Goal: Task Accomplishment & Management: Complete application form

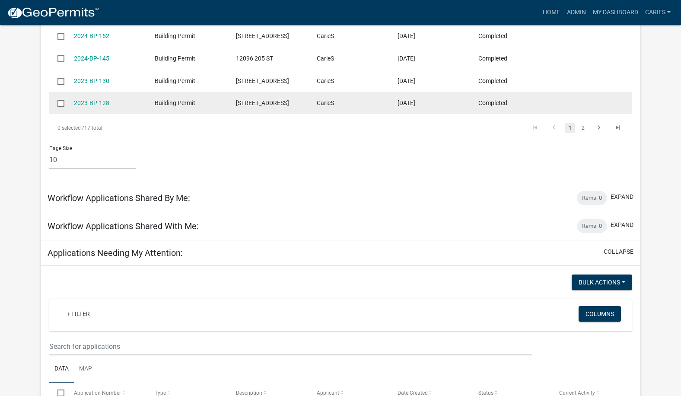
scroll to position [619, 0]
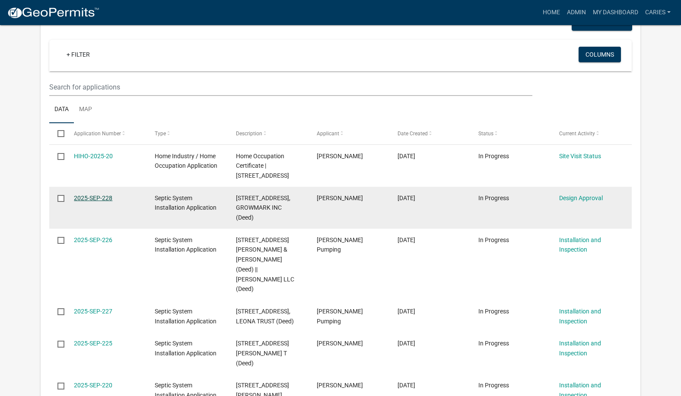
click at [104, 196] on link "2025-SEP-228" at bounding box center [93, 197] width 38 height 7
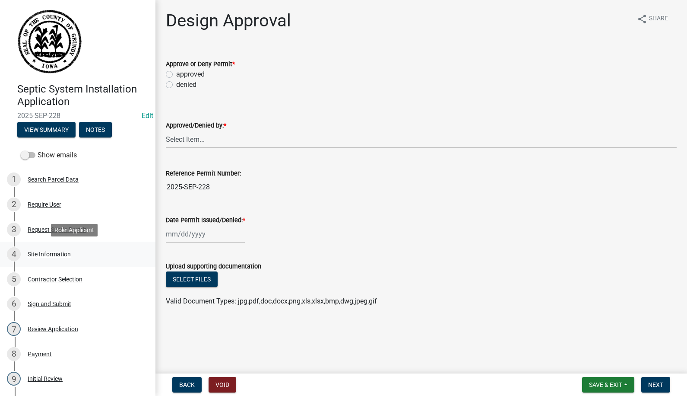
click at [33, 255] on div "Site Information" at bounding box center [49, 254] width 43 height 6
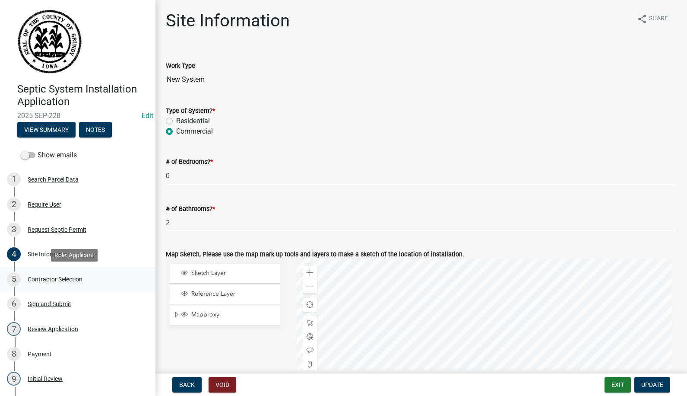
click at [57, 277] on div "Contractor Selection" at bounding box center [55, 279] width 55 height 6
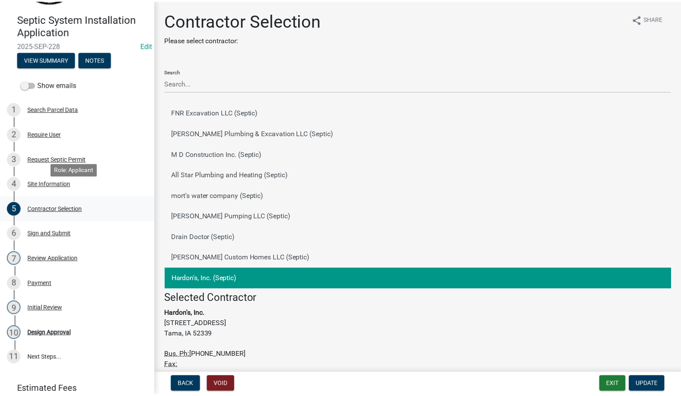
scroll to position [125, 0]
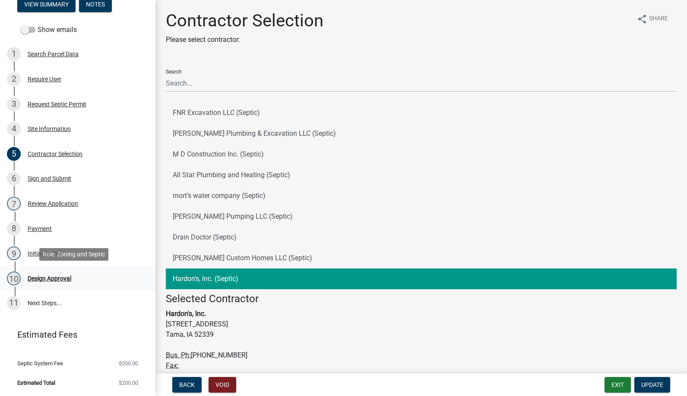
click at [46, 277] on div "Design Approval" at bounding box center [50, 278] width 44 height 6
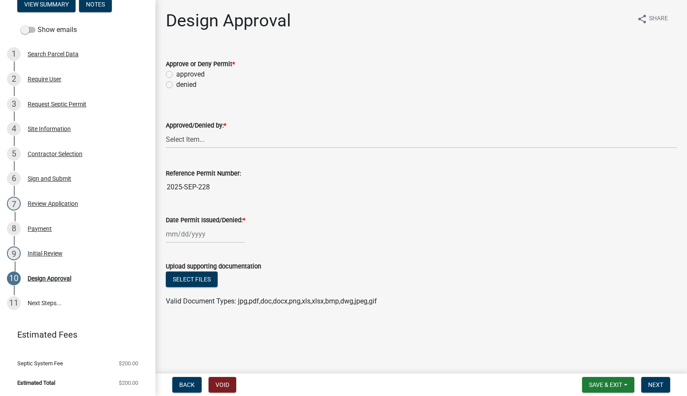
click at [176, 74] on label "approved" at bounding box center [190, 74] width 28 height 10
click at [176, 74] on input "approved" at bounding box center [179, 72] width 6 height 6
radio input "true"
click at [180, 138] on select "Select Item... [PERSON_NAME]" at bounding box center [421, 139] width 511 height 18
click at [166, 130] on select "Select Item... [PERSON_NAME]" at bounding box center [421, 139] width 511 height 18
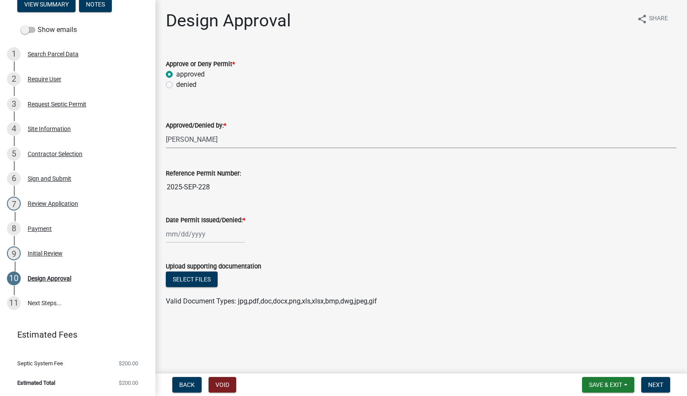
select select "d5ffc9f0-d432-4ef1-b8c0-862033fd64e5"
click at [187, 231] on div at bounding box center [205, 234] width 79 height 18
select select "8"
select select "2025"
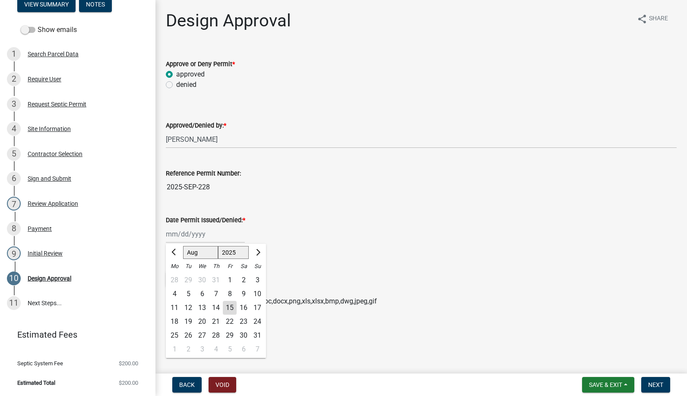
click at [226, 306] on div "15" at bounding box center [230, 308] width 14 height 14
type input "[DATE]"
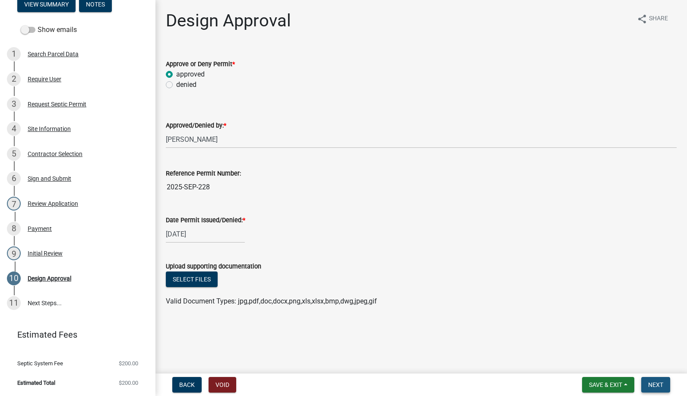
click at [646, 380] on button "Next" at bounding box center [655, 385] width 29 height 16
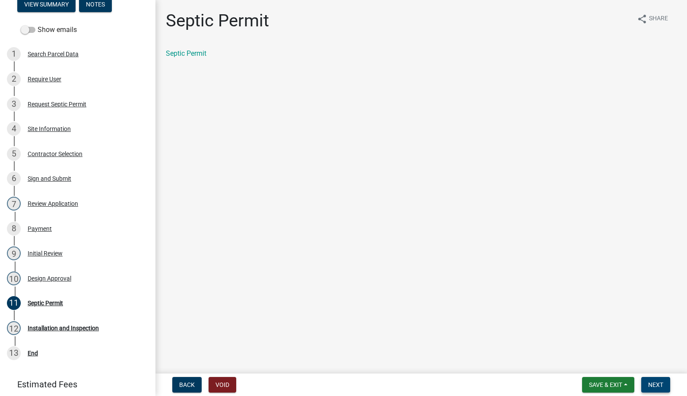
click at [647, 382] on button "Next" at bounding box center [655, 385] width 29 height 16
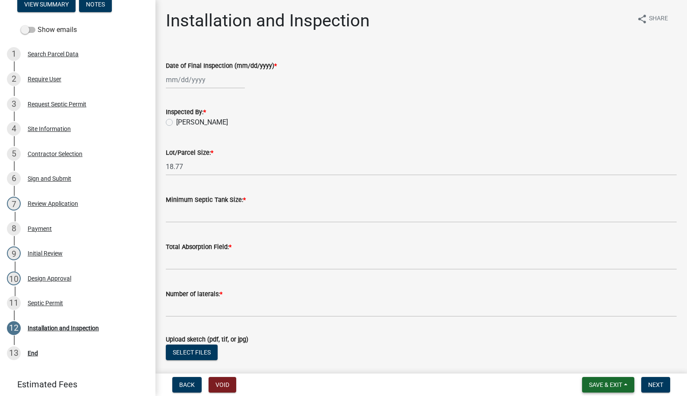
click at [614, 382] on span "Save & Exit" at bounding box center [605, 384] width 33 height 7
click at [595, 361] on button "Save & Exit" at bounding box center [599, 361] width 69 height 21
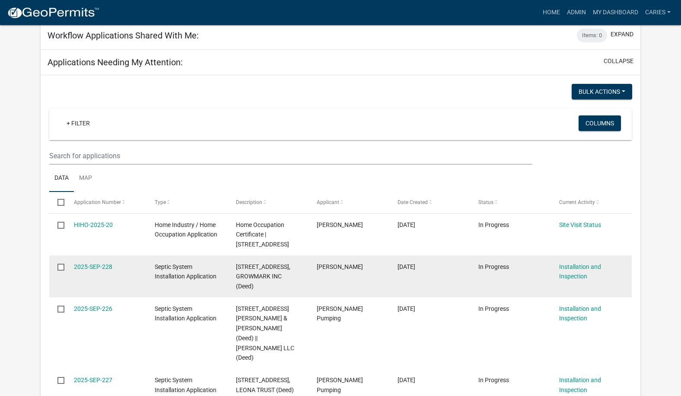
scroll to position [676, 0]
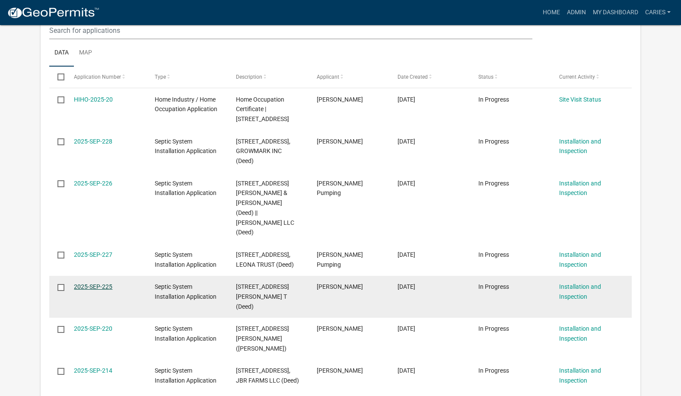
click at [82, 287] on link "2025-SEP-225" at bounding box center [93, 286] width 38 height 7
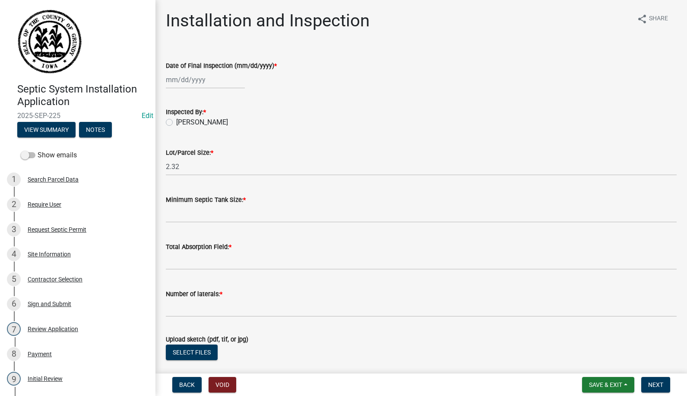
click at [187, 81] on div at bounding box center [205, 80] width 79 height 18
select select "8"
select select "2025"
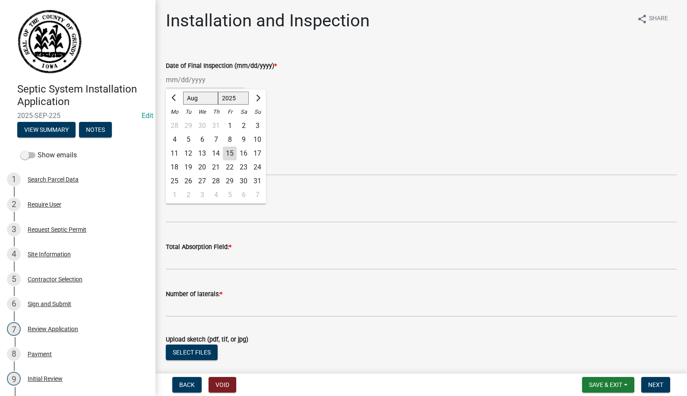
click at [229, 135] on div "8" at bounding box center [230, 140] width 14 height 14
type input "[DATE]"
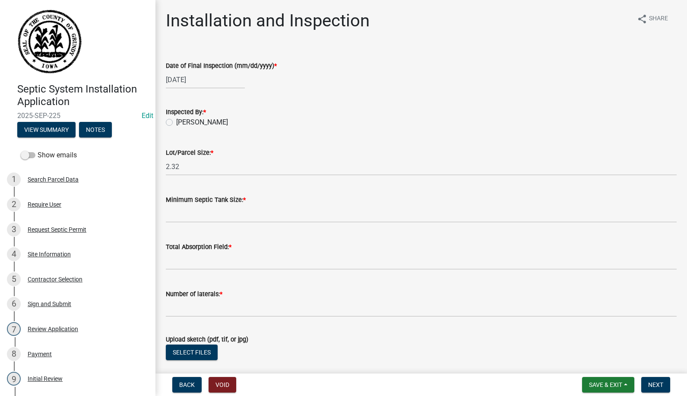
click at [176, 121] on label "[PERSON_NAME]" at bounding box center [202, 122] width 52 height 10
click at [176, 121] on input "[PERSON_NAME]" at bounding box center [179, 120] width 6 height 6
radio input "true"
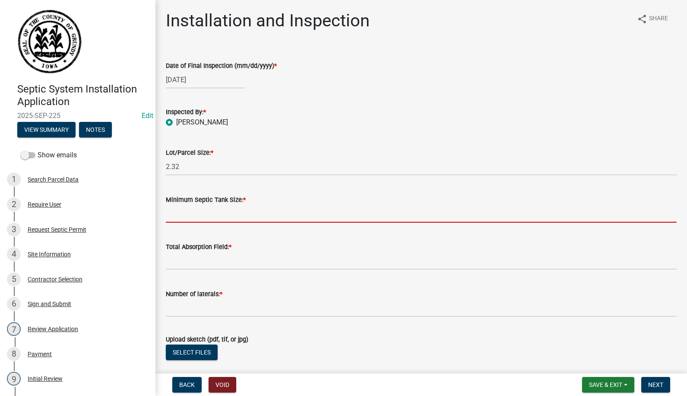
click at [182, 215] on input "Minimum Septic Tank Size: *" at bounding box center [421, 214] width 511 height 18
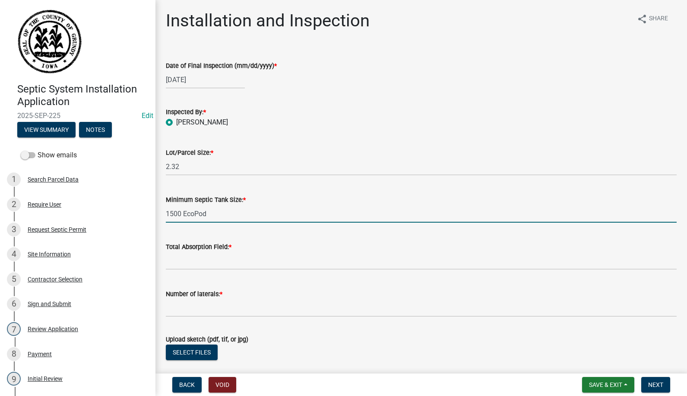
click at [181, 212] on input "1500 EcoPod" at bounding box center [421, 214] width 511 height 18
type input "1750 EcoPod"
click at [203, 265] on input "Total Absorption Field: *" at bounding box center [421, 261] width 511 height 18
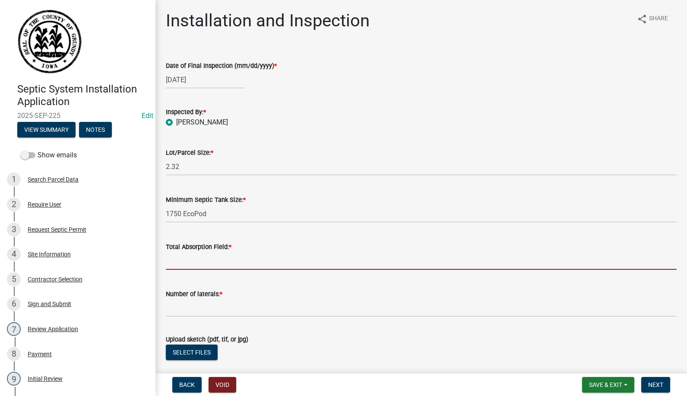
type input "68 ft"
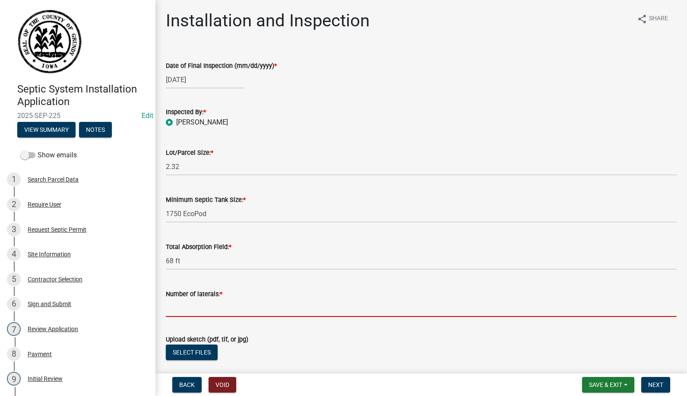
click at [191, 310] on input "Number of laterals: *" at bounding box center [421, 308] width 511 height 18
type input "1"
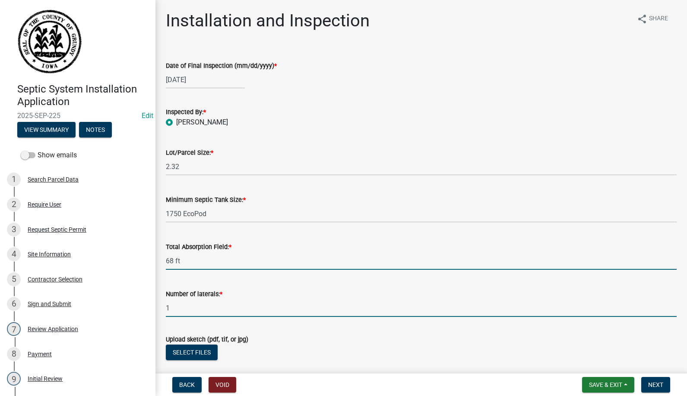
click at [215, 263] on input "68 ft" at bounding box center [421, 261] width 511 height 18
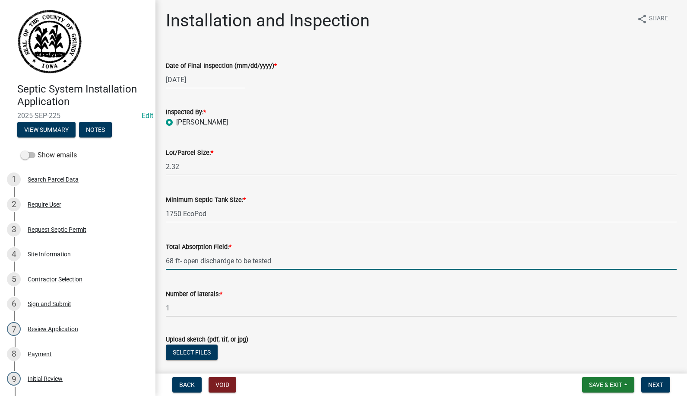
click at [228, 262] on input "68 ft- open dischardge to be tested" at bounding box center [421, 261] width 511 height 18
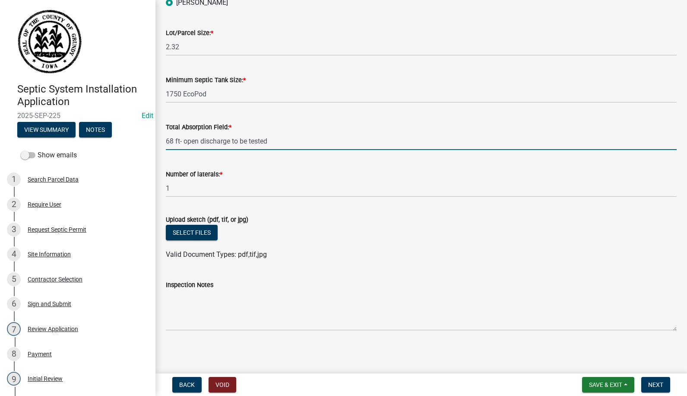
scroll to position [121, 0]
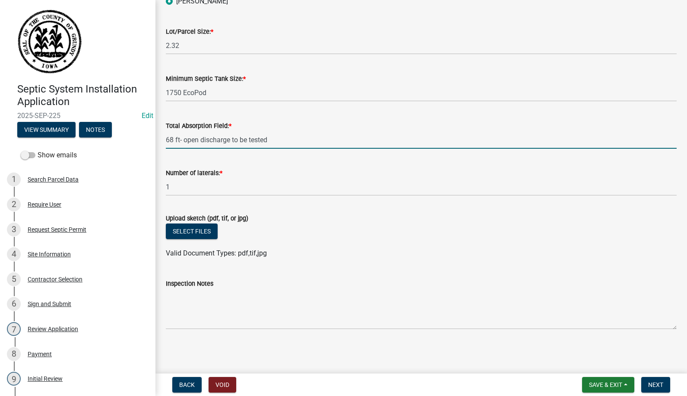
click at [173, 138] on input "68 ft- open discharge to be tested" at bounding box center [421, 140] width 511 height 18
type input "60 ft- open discharge to be tested"
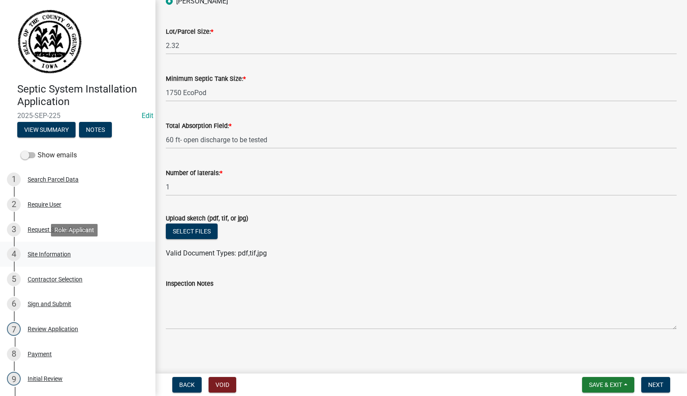
click at [49, 252] on div "Site Information" at bounding box center [49, 254] width 43 height 6
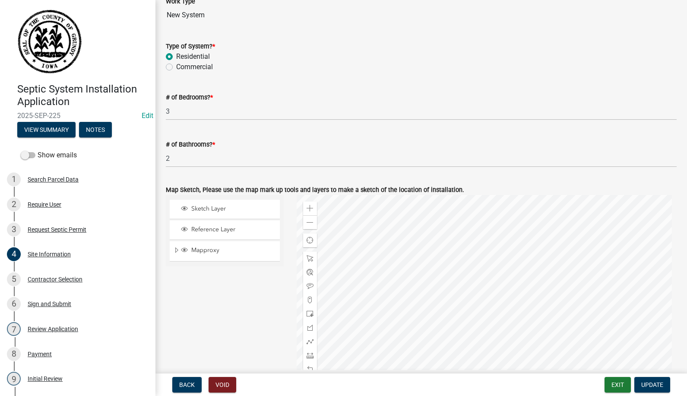
scroll to position [0, 0]
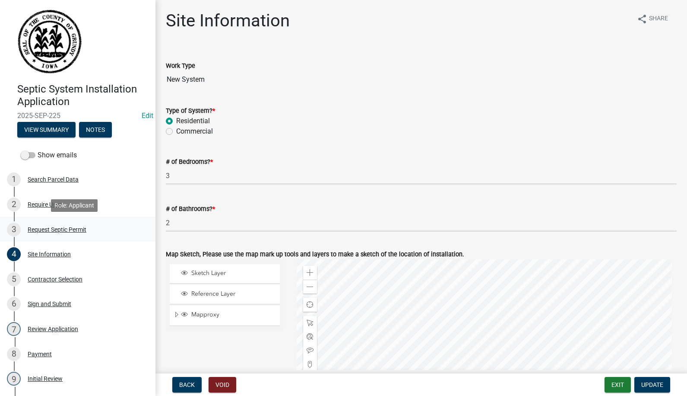
click at [48, 228] on div "Request Septic Permit" at bounding box center [57, 229] width 59 height 6
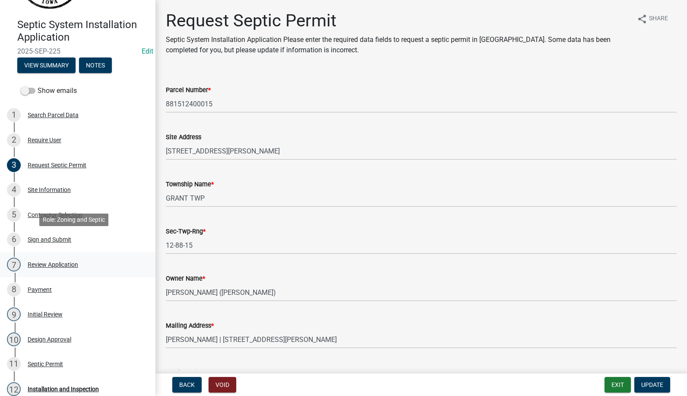
scroll to position [86, 0]
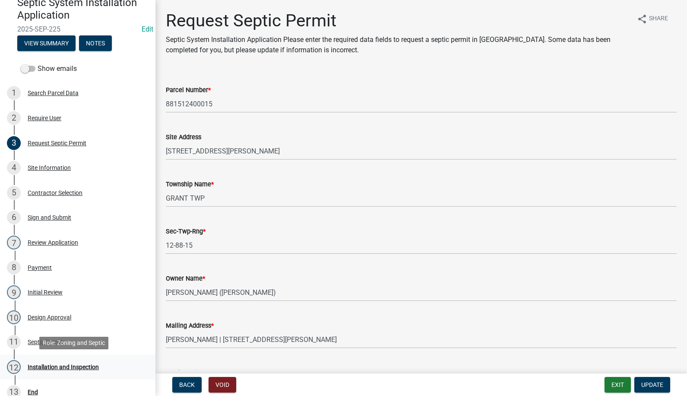
click at [44, 367] on div "Installation and Inspection" at bounding box center [63, 367] width 71 height 6
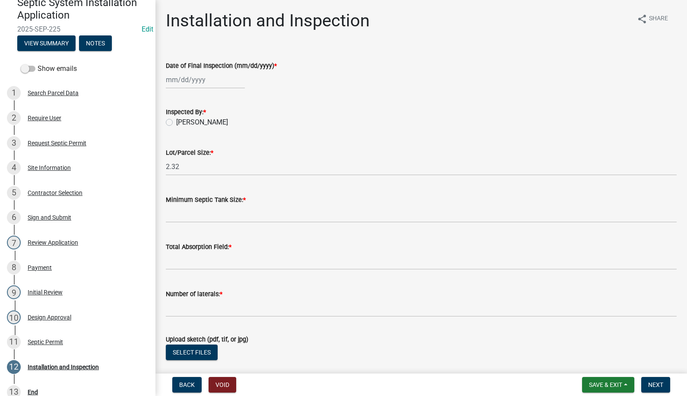
select select "8"
select select "2025"
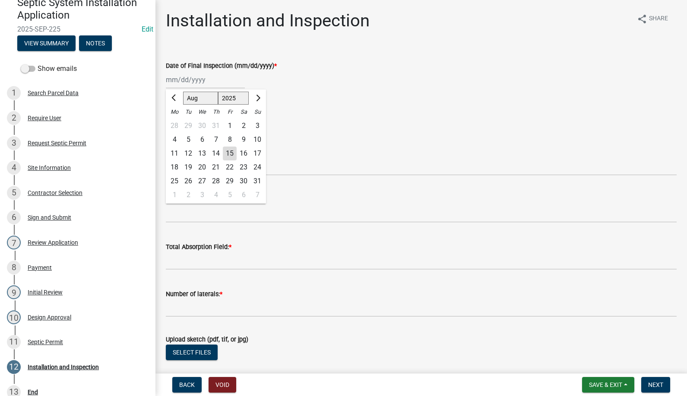
click at [189, 79] on div "[PERSON_NAME] Feb Mar Apr [PERSON_NAME][DATE] Oct Nov [DATE] 1526 1527 1528 152…" at bounding box center [205, 80] width 79 height 18
click at [232, 136] on div "8" at bounding box center [230, 140] width 14 height 14
type input "[DATE]"
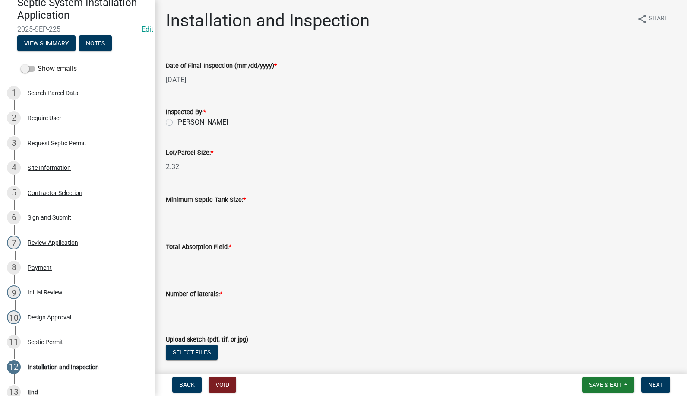
click at [176, 121] on label "[PERSON_NAME]" at bounding box center [202, 122] width 52 height 10
click at [176, 121] on input "[PERSON_NAME]" at bounding box center [179, 120] width 6 height 6
radio input "true"
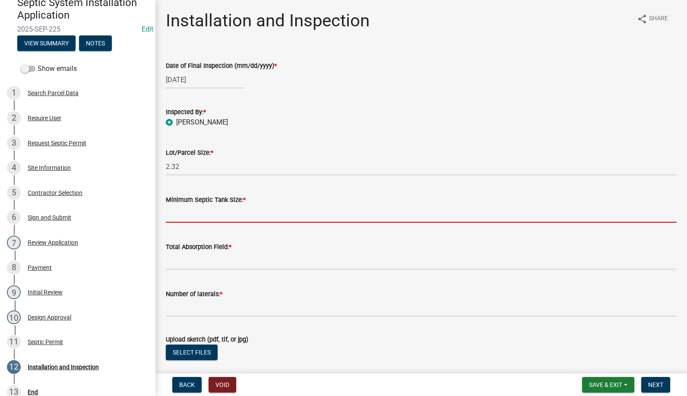
click at [196, 218] on input "Minimum Septic Tank Size: *" at bounding box center [421, 214] width 511 height 18
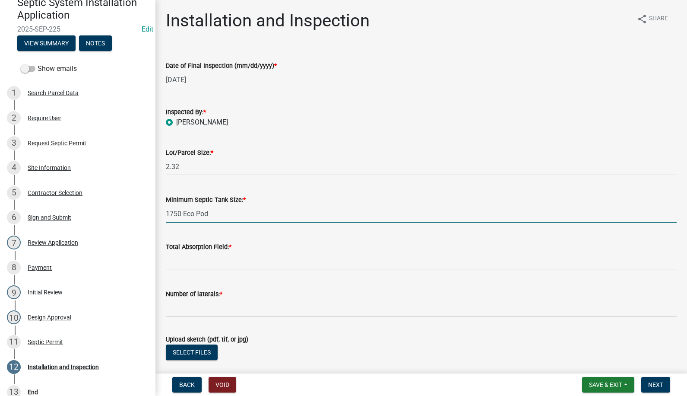
type input "1750 Eco Pod"
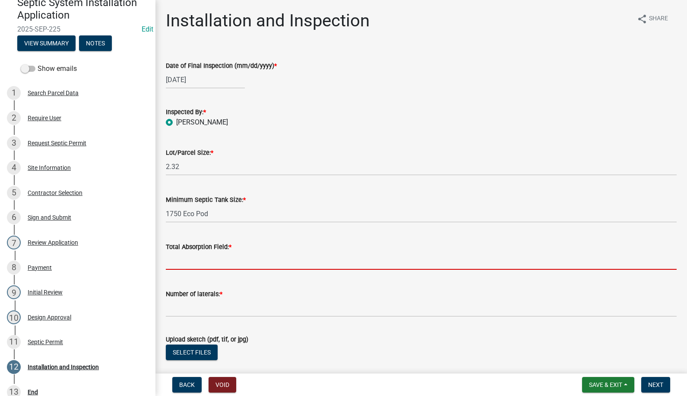
click at [190, 258] on input "Total Absorption Field: *" at bounding box center [421, 261] width 511 height 18
click at [194, 266] on input "Total Absorption Field: *" at bounding box center [421, 261] width 511 height 18
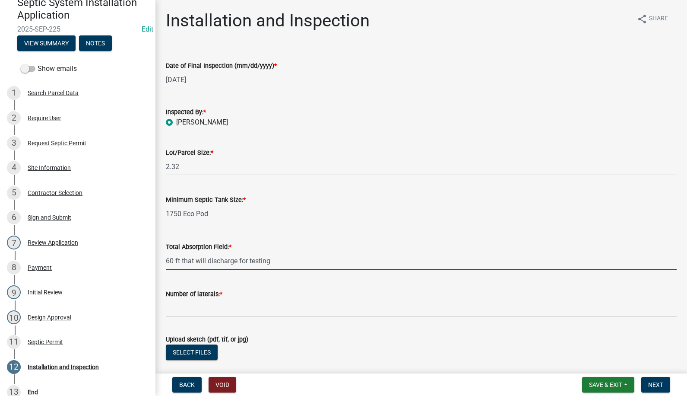
type input "60 ft that will discharge for testing"
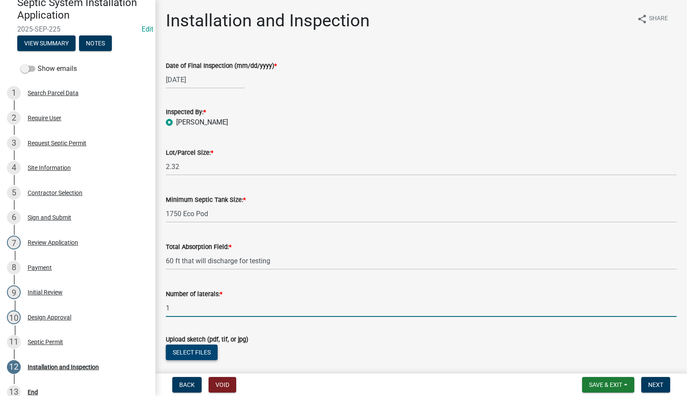
type input "1"
click at [202, 351] on button "Select files" at bounding box center [192, 352] width 52 height 16
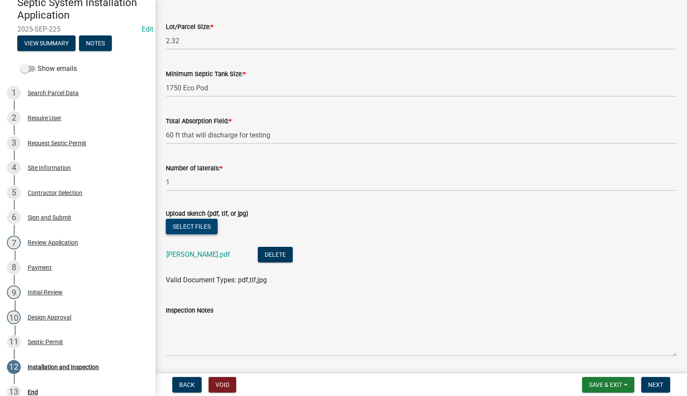
scroll to position [130, 0]
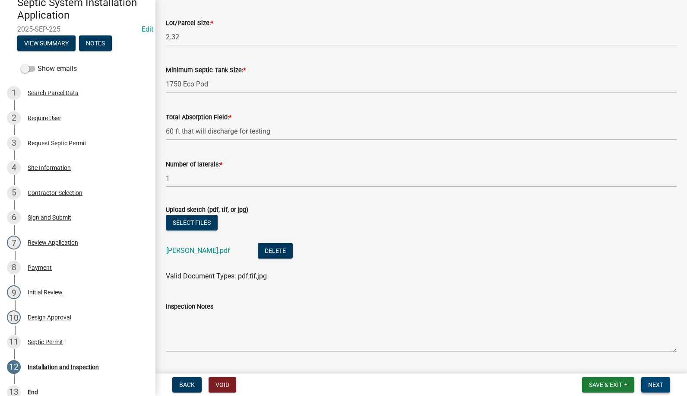
click at [649, 386] on span "Next" at bounding box center [655, 384] width 15 height 7
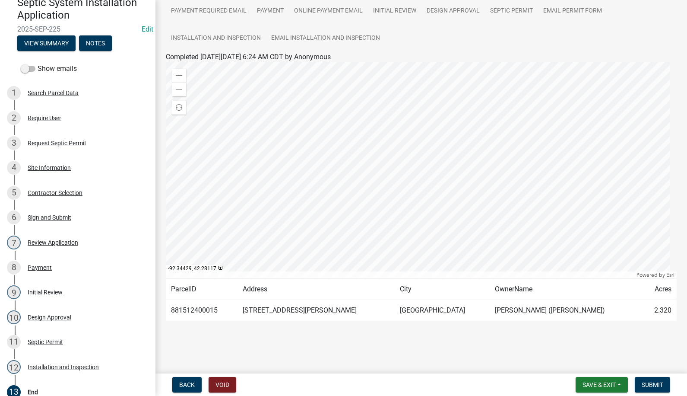
scroll to position [90, 0]
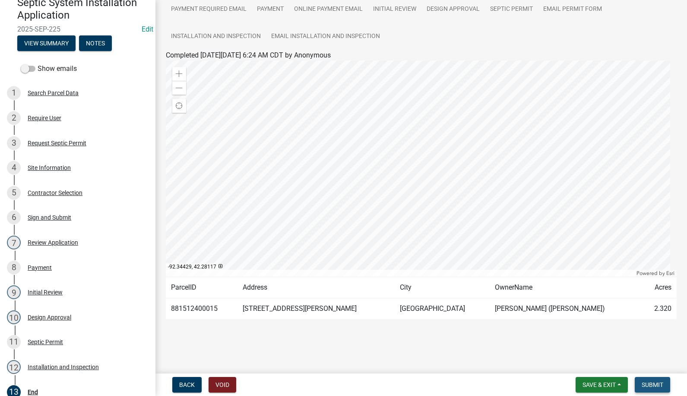
click at [651, 381] on span "Submit" at bounding box center [653, 384] width 22 height 7
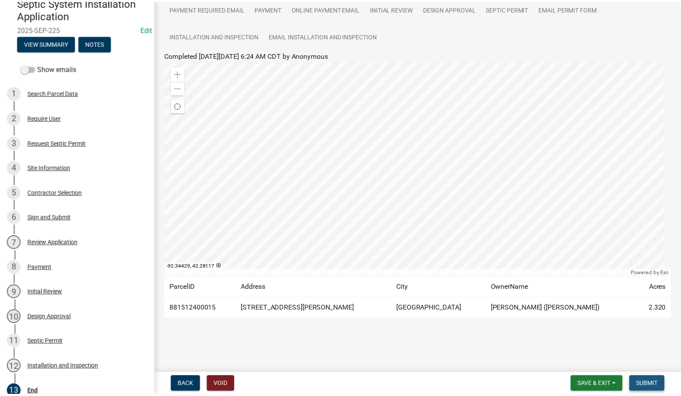
scroll to position [0, 0]
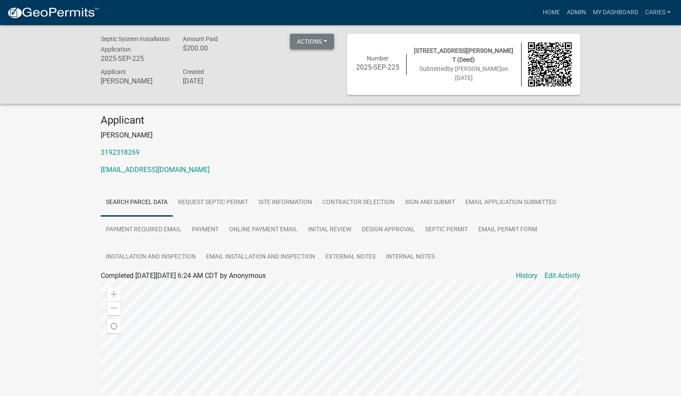
click at [313, 41] on button "Actions" at bounding box center [312, 42] width 44 height 16
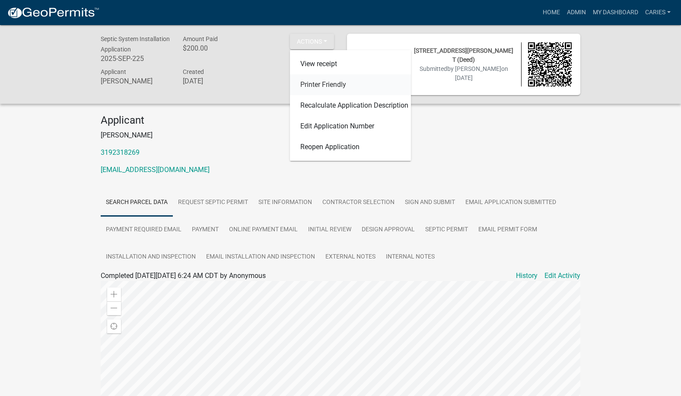
click at [315, 83] on link "Printer Friendly" at bounding box center [350, 84] width 121 height 21
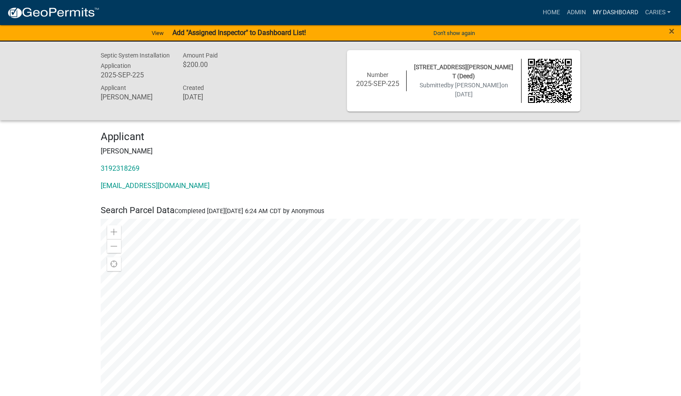
click at [615, 9] on link "My Dashboard" at bounding box center [615, 12] width 52 height 16
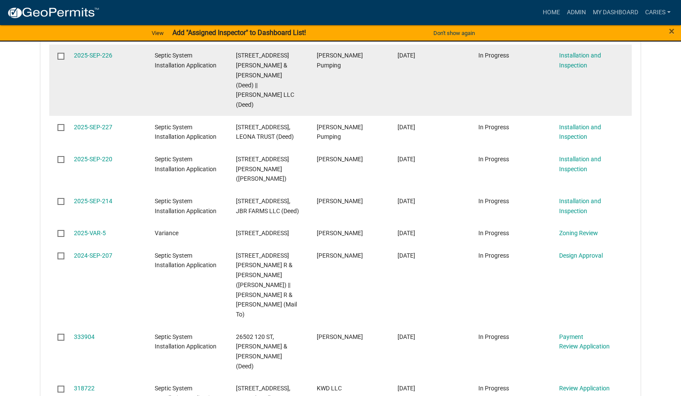
scroll to position [722, 0]
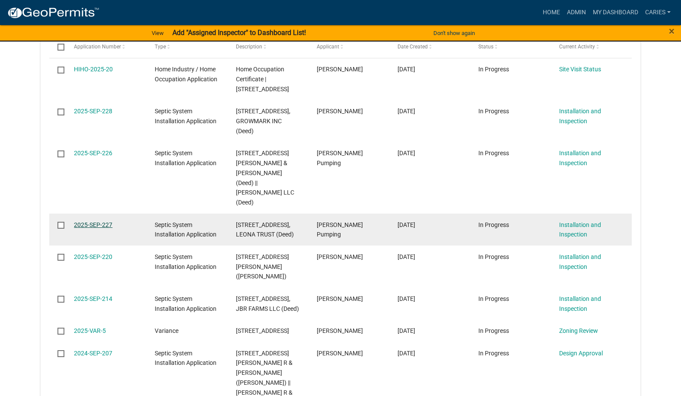
click at [91, 221] on link "2025-SEP-227" at bounding box center [93, 224] width 38 height 7
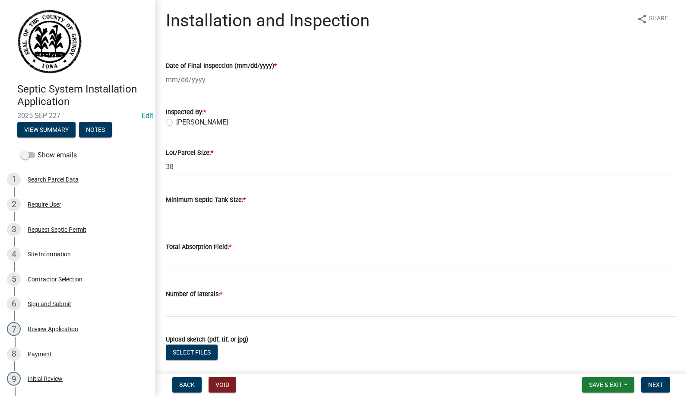
click at [190, 76] on div at bounding box center [205, 80] width 79 height 18
select select "8"
select select "2025"
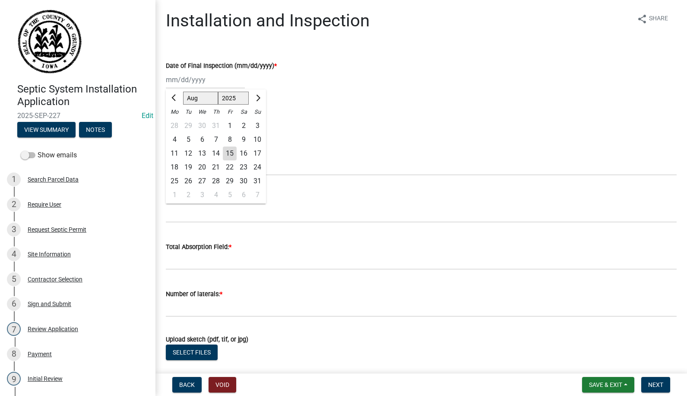
click at [228, 138] on div "8" at bounding box center [230, 140] width 14 height 14
type input "[DATE]"
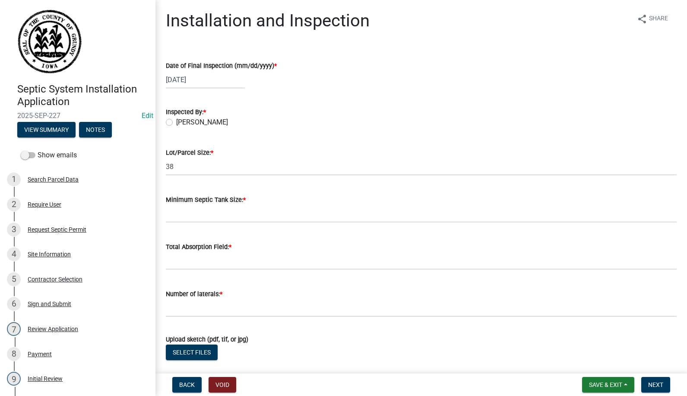
click at [176, 123] on label "[PERSON_NAME]" at bounding box center [202, 122] width 52 height 10
click at [176, 123] on input "[PERSON_NAME]" at bounding box center [179, 120] width 6 height 6
radio input "true"
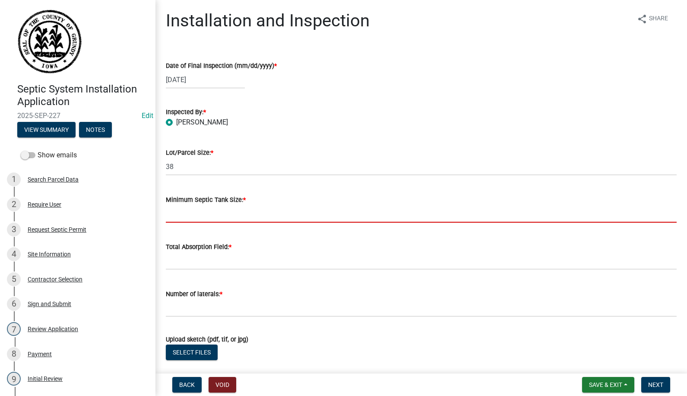
click at [184, 215] on input "Minimum Septic Tank Size: *" at bounding box center [421, 214] width 511 height 18
type input "1750 pump tank"
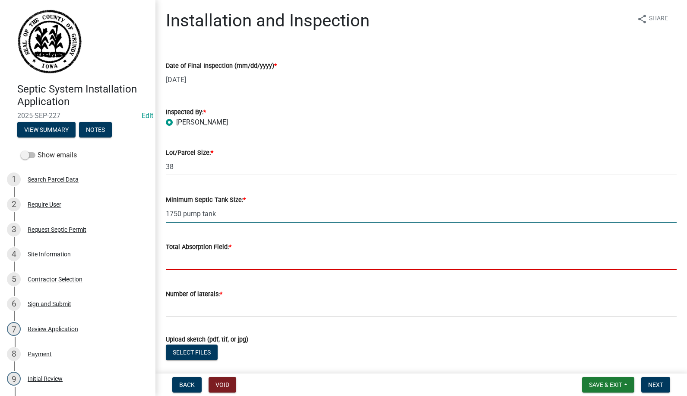
click at [205, 266] on input "Total Absorption Field: *" at bounding box center [421, 261] width 511 height 18
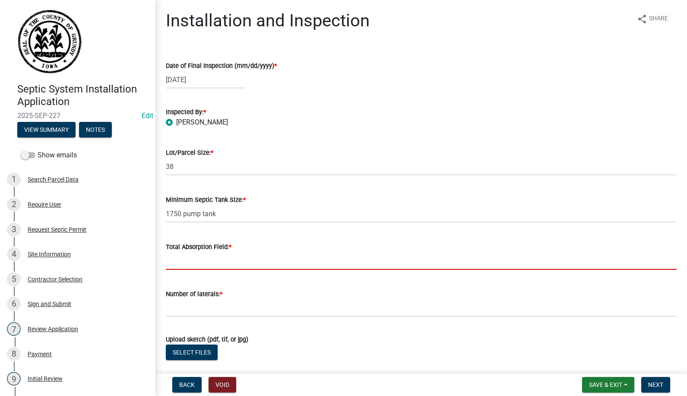
type input "400 ft"
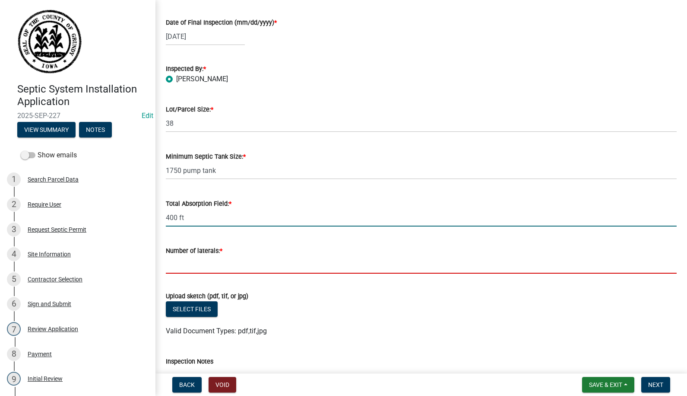
click at [231, 264] on input "Number of laterals: *" at bounding box center [421, 265] width 511 height 18
type input "4"
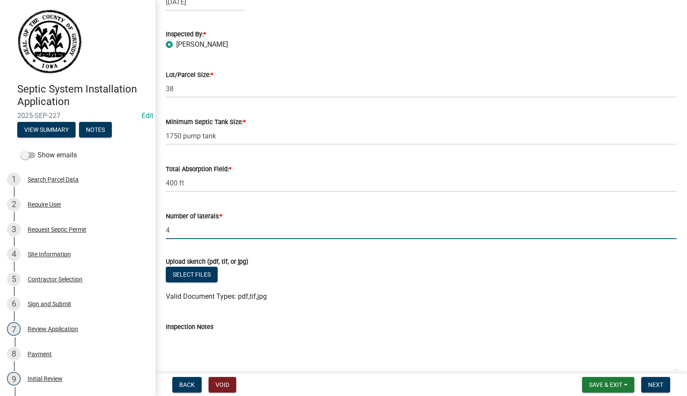
scroll to position [0, 0]
